Goal: Information Seeking & Learning: Learn about a topic

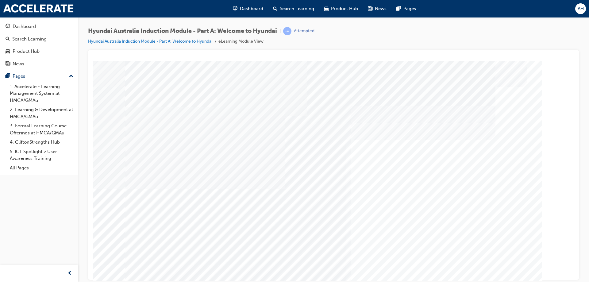
scroll to position [10, 0]
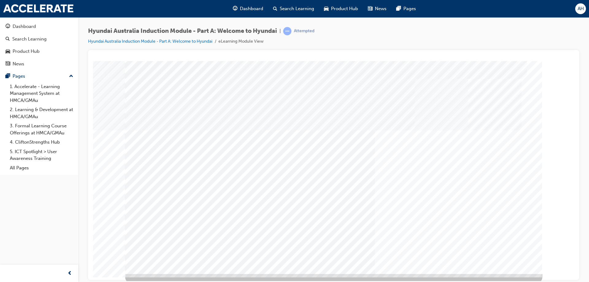
scroll to position [10, 0]
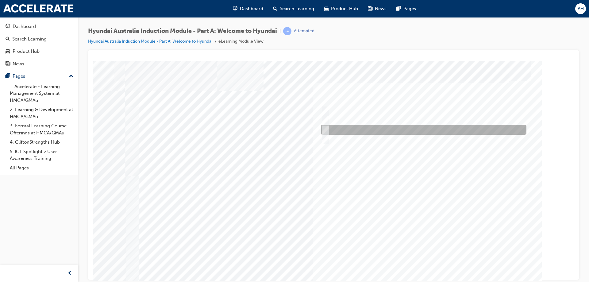
click at [324, 129] on input "1967" at bounding box center [324, 129] width 7 height 7
radio input "true"
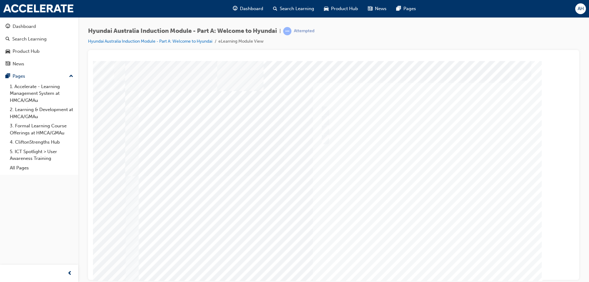
click at [419, 259] on div at bounding box center [333, 171] width 417 height 221
drag, startPoint x: 436, startPoint y: 150, endPoint x: 439, endPoint y: 147, distance: 4.8
click at [439, 147] on div "Quiz_Q_2" at bounding box center [333, 171] width 417 height 221
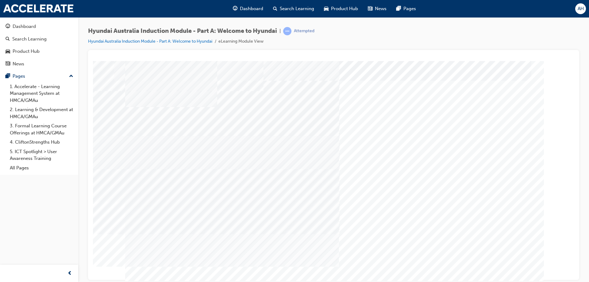
scroll to position [10, 0]
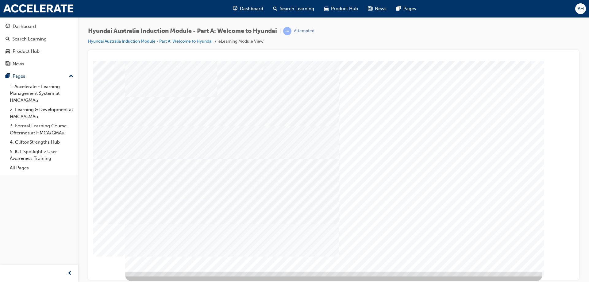
drag, startPoint x: 452, startPoint y: 157, endPoint x: 452, endPoint y: 149, distance: 7.7
drag, startPoint x: 458, startPoint y: 179, endPoint x: 451, endPoint y: 170, distance: 11.6
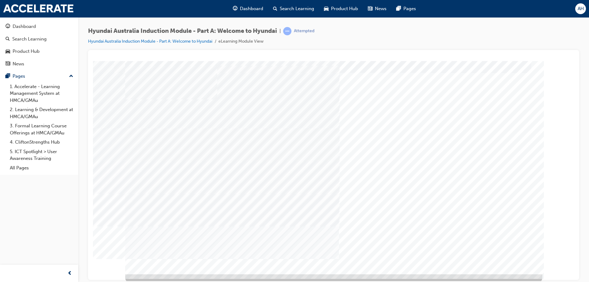
scroll to position [10, 0]
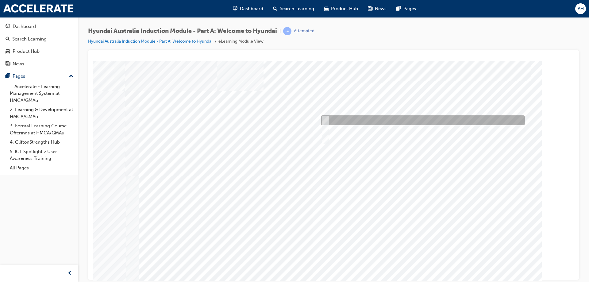
click at [324, 119] on input "Ulsan Plant, South Korea" at bounding box center [324, 120] width 7 height 7
radio input "true"
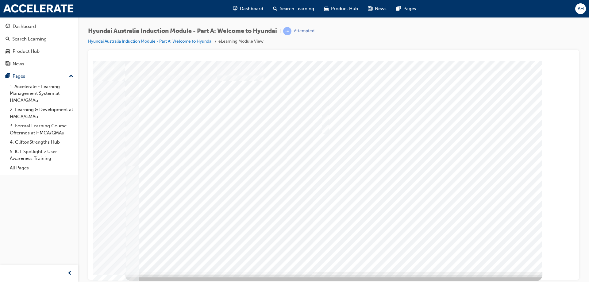
click at [436, 247] on div at bounding box center [333, 161] width 417 height 221
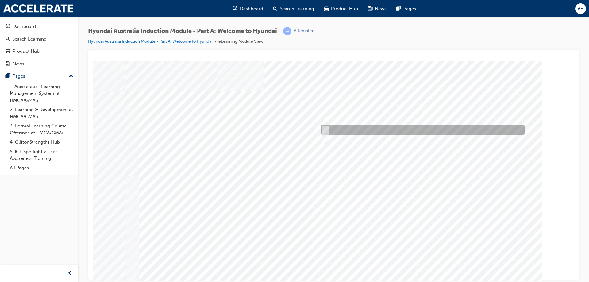
click at [327, 126] on div at bounding box center [421, 130] width 204 height 10
checkbox input "true"
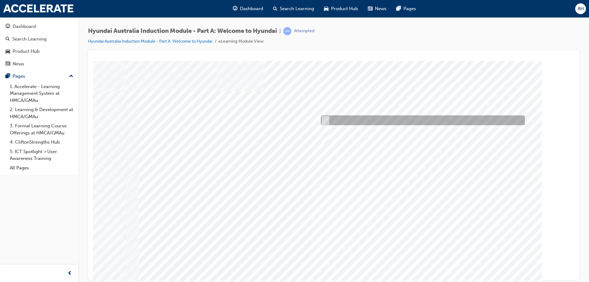
click at [327, 117] on input "A satisfied customer" at bounding box center [323, 120] width 7 height 7
checkbox input "true"
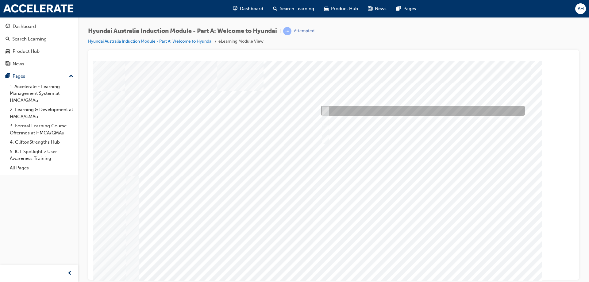
click at [325, 109] on input "A company representative" at bounding box center [323, 110] width 7 height 7
checkbox input "true"
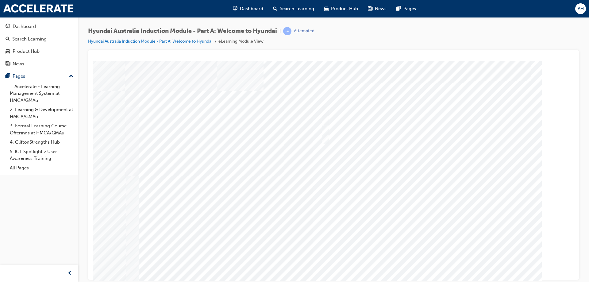
click at [327, 140] on div at bounding box center [333, 171] width 417 height 221
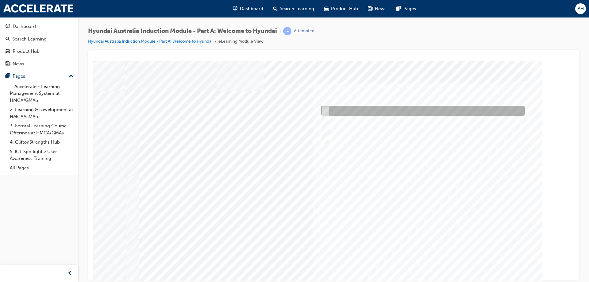
click at [323, 112] on input "Brisbane Lions Football Club" at bounding box center [323, 110] width 7 height 7
checkbox input "true"
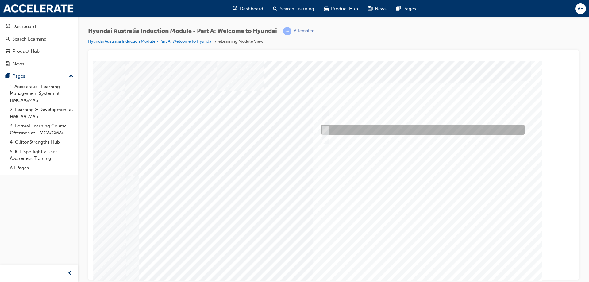
click at [327, 128] on input "Carlton Football Club" at bounding box center [323, 129] width 7 height 7
checkbox input "true"
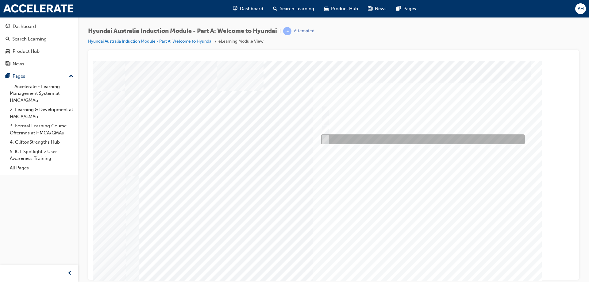
click at [327, 138] on div at bounding box center [421, 139] width 204 height 10
checkbox input "true"
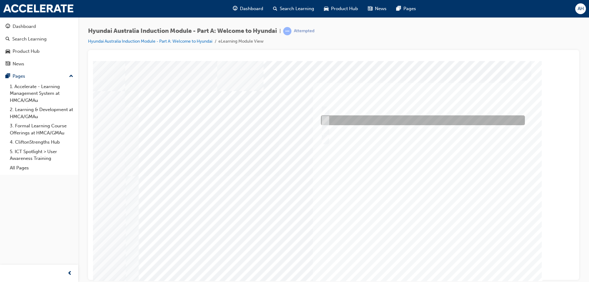
click at [323, 120] on input "Golf Australia" at bounding box center [323, 120] width 7 height 7
checkbox input "true"
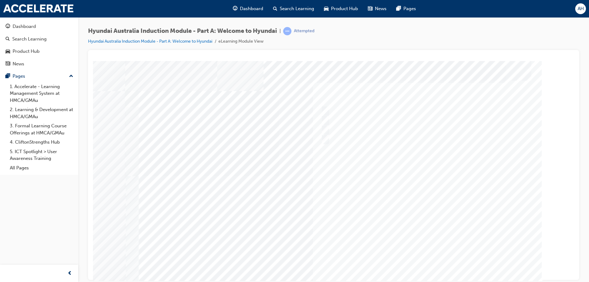
click at [383, 207] on div at bounding box center [333, 171] width 417 height 221
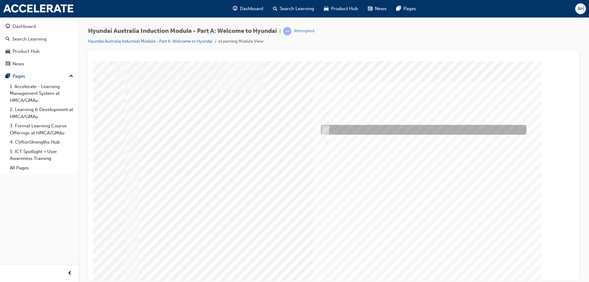
click at [329, 127] on div at bounding box center [421, 130] width 205 height 10
radio input "true"
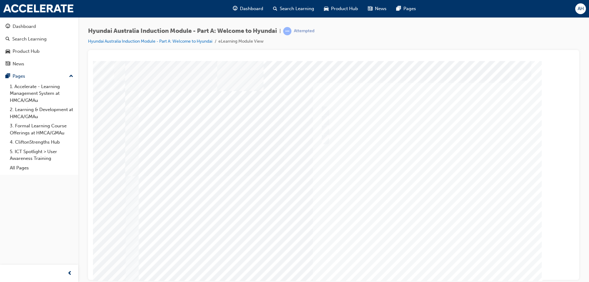
click at [363, 214] on div at bounding box center [333, 171] width 417 height 221
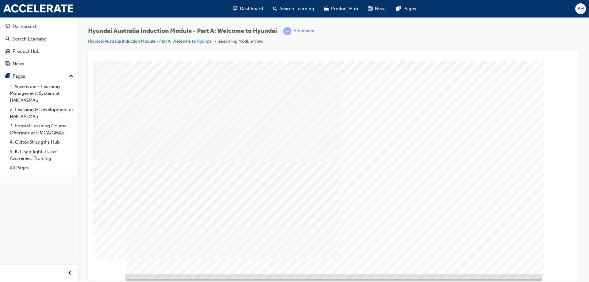
scroll to position [10, 0]
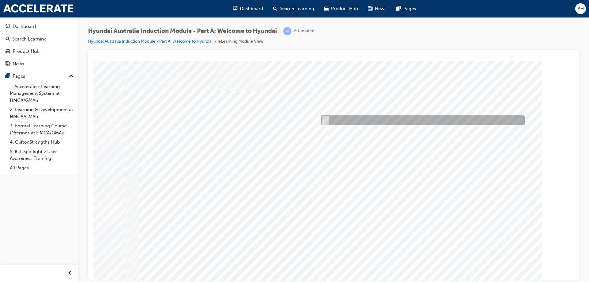
click at [328, 120] on div at bounding box center [421, 120] width 204 height 10
radio input "true"
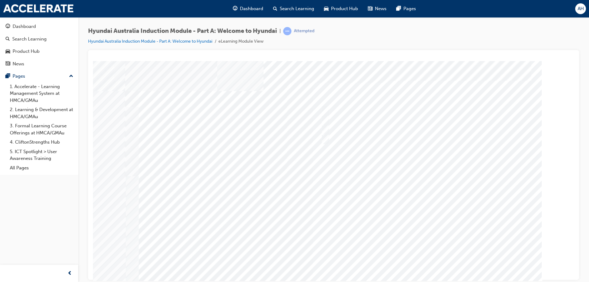
click at [430, 185] on div at bounding box center [333, 171] width 417 height 221
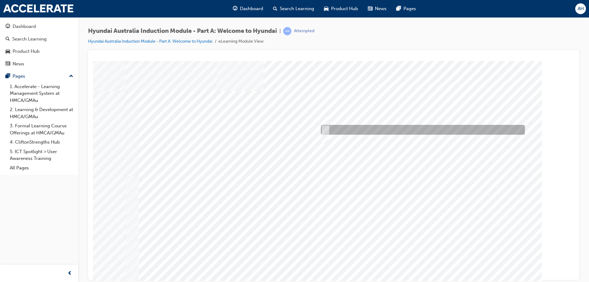
click at [327, 128] on div at bounding box center [421, 130] width 204 height 10
checkbox input "true"
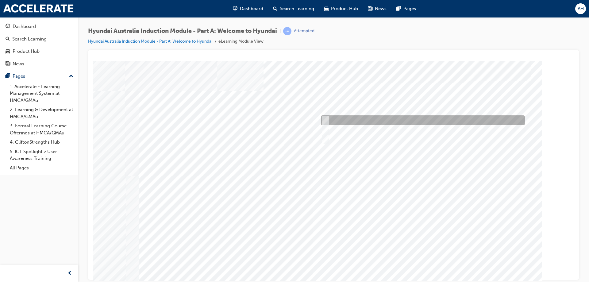
click at [327, 119] on input "A satisfied customer" at bounding box center [323, 120] width 7 height 7
checkbox input "true"
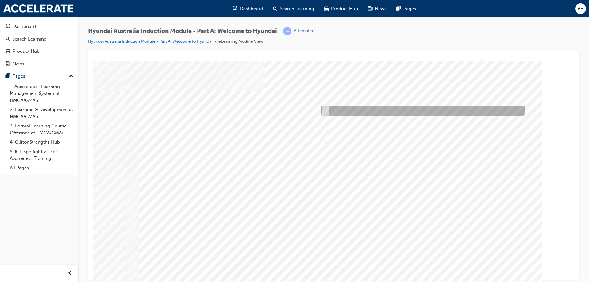
click at [323, 109] on input "A company representative" at bounding box center [323, 110] width 7 height 7
checkbox input "true"
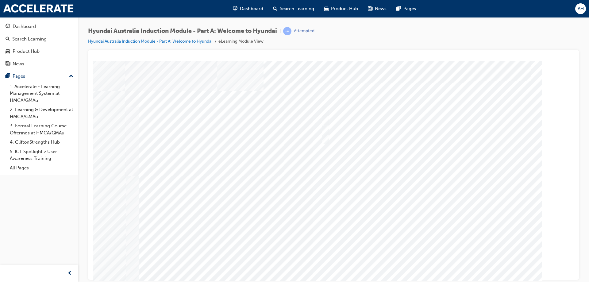
click at [453, 237] on div at bounding box center [333, 171] width 417 height 221
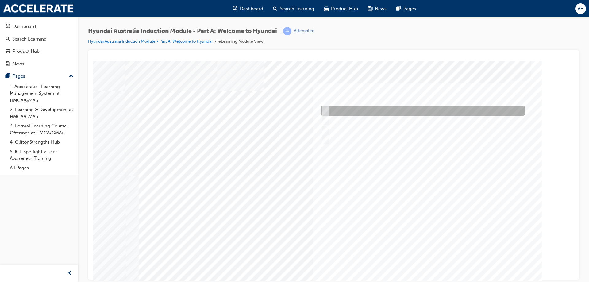
click at [326, 112] on input "Brisbane Lions Football Club" at bounding box center [323, 110] width 7 height 7
checkbox input "true"
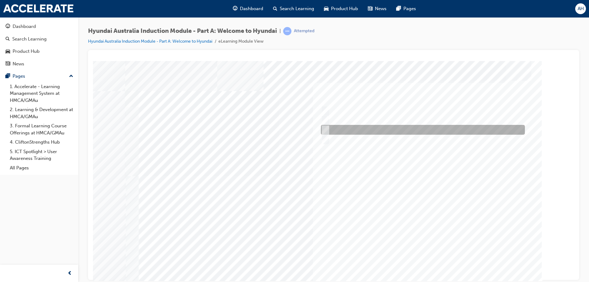
click at [328, 129] on div at bounding box center [421, 130] width 204 height 10
checkbox input "true"
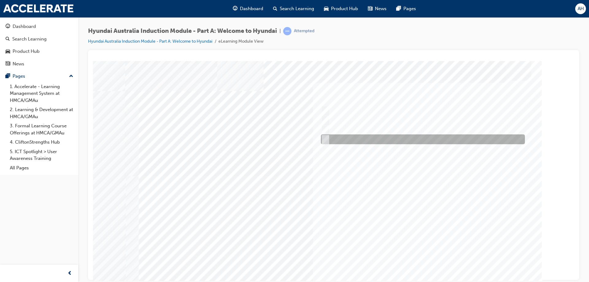
click at [327, 140] on div at bounding box center [421, 139] width 204 height 10
checkbox input "true"
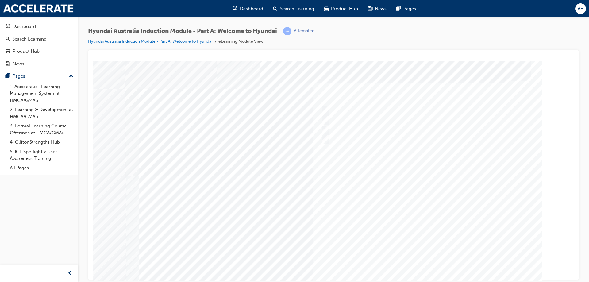
click at [421, 213] on div at bounding box center [333, 171] width 417 height 221
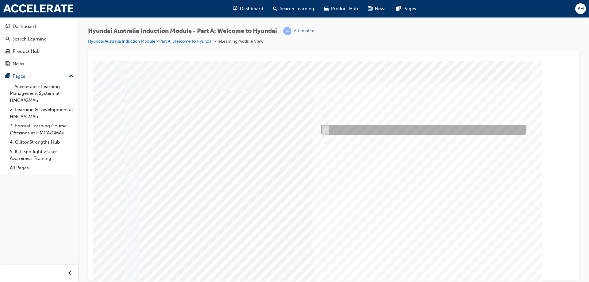
click at [327, 126] on input "1967" at bounding box center [324, 129] width 7 height 7
radio input "true"
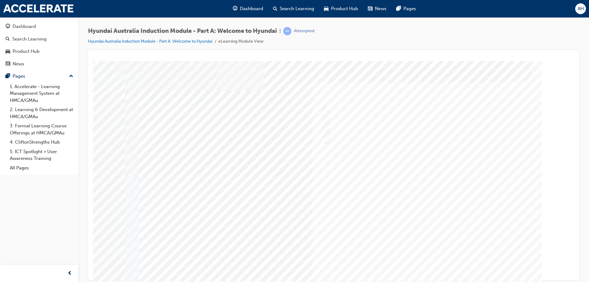
click at [431, 258] on div at bounding box center [333, 171] width 417 height 221
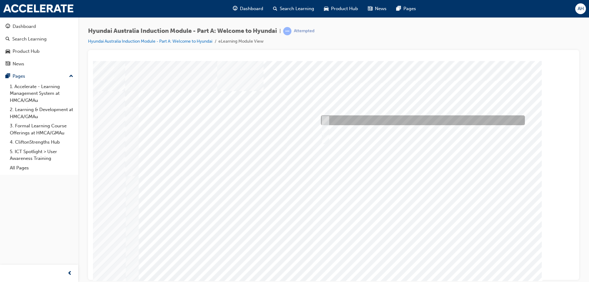
click at [330, 118] on div at bounding box center [421, 120] width 204 height 10
radio input "true"
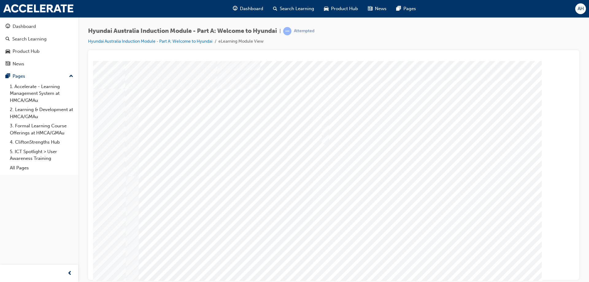
click at [441, 178] on div at bounding box center [333, 171] width 417 height 221
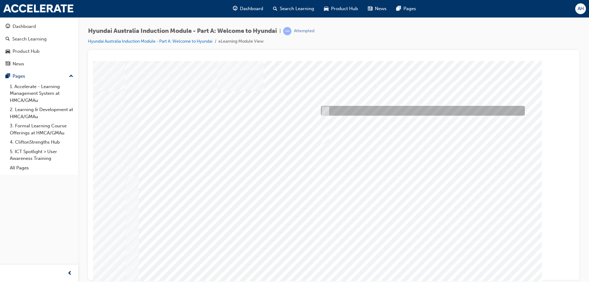
click at [323, 110] on input "A company representative" at bounding box center [323, 110] width 7 height 7
checkbox input "true"
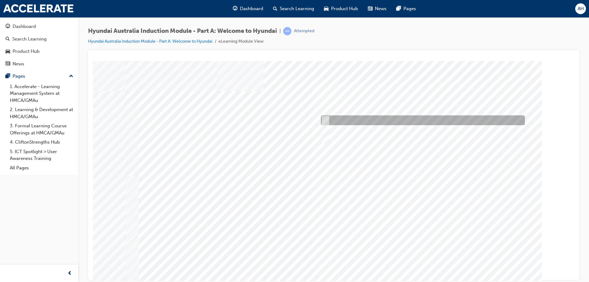
click at [326, 118] on input "A satisfied customer" at bounding box center [323, 120] width 7 height 7
checkbox input "true"
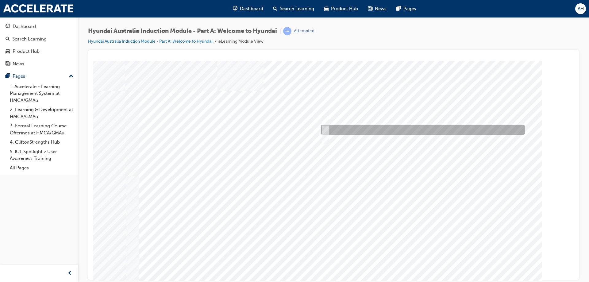
click at [327, 126] on div at bounding box center [421, 130] width 204 height 10
checkbox input "true"
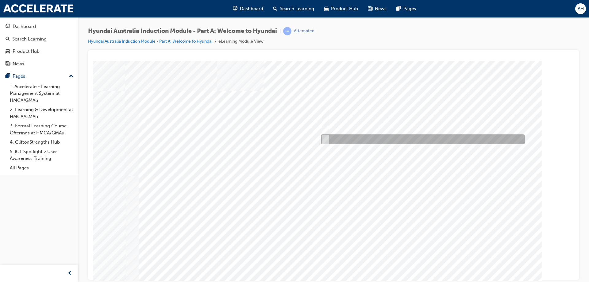
click at [327, 136] on div at bounding box center [421, 139] width 204 height 10
checkbox input "true"
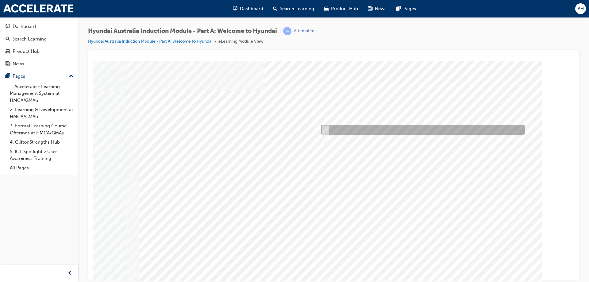
click at [324, 132] on input "Learning from past challenges" at bounding box center [323, 129] width 7 height 7
checkbox input "false"
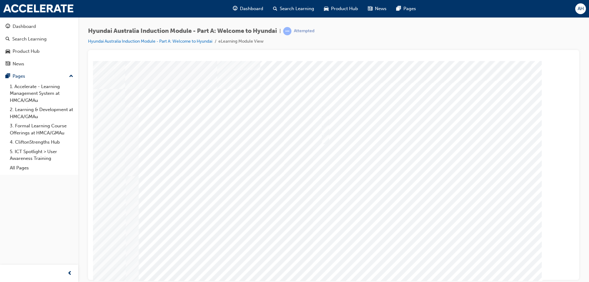
drag, startPoint x: 409, startPoint y: 264, endPoint x: 382, endPoint y: 218, distance: 53.7
click at [382, 218] on div at bounding box center [333, 178] width 417 height 221
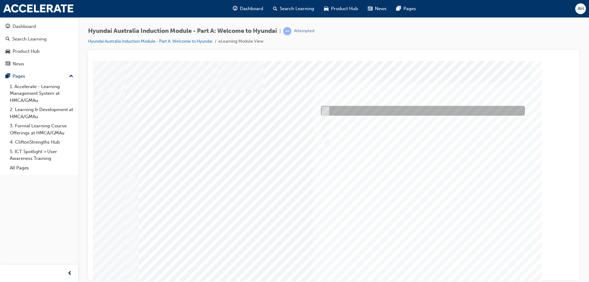
click at [325, 110] on input "Brisbane Lions Football Club" at bounding box center [323, 110] width 7 height 7
checkbox input "true"
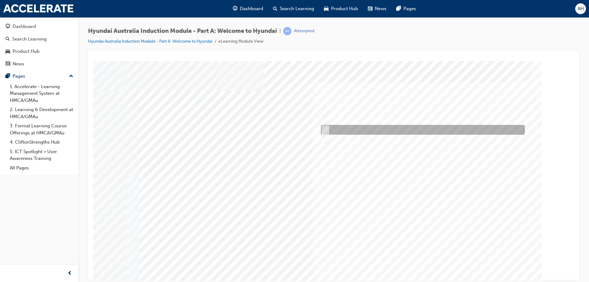
click at [327, 127] on input "Carlton Football Club" at bounding box center [323, 129] width 7 height 7
checkbox input "true"
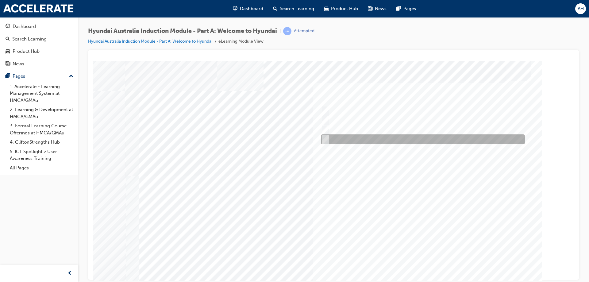
click at [326, 136] on input "Surfing Australia" at bounding box center [323, 139] width 7 height 7
checkbox input "true"
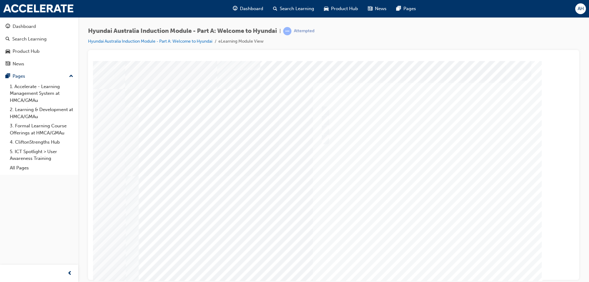
click at [451, 219] on div at bounding box center [333, 171] width 417 height 221
